Goal: Information Seeking & Learning: Learn about a topic

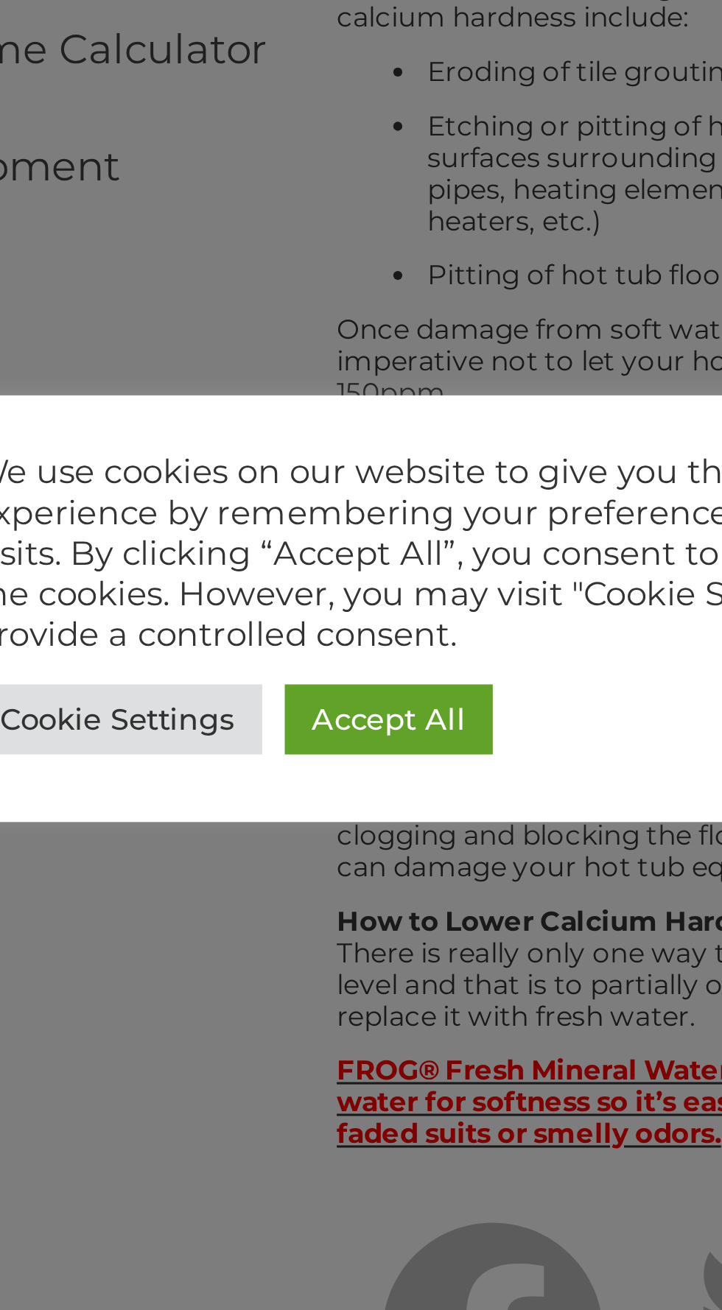
click at [329, 695] on link "Accept All" at bounding box center [331, 687] width 68 height 23
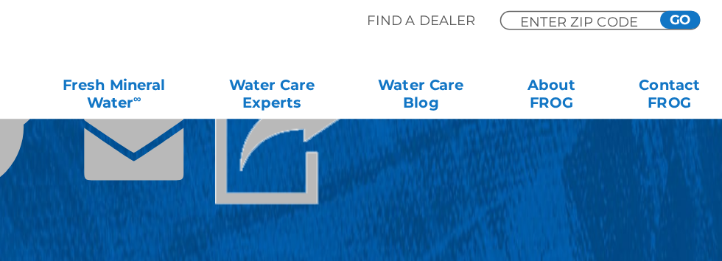
scroll to position [1269, 0]
